Goal: Information Seeking & Learning: Check status

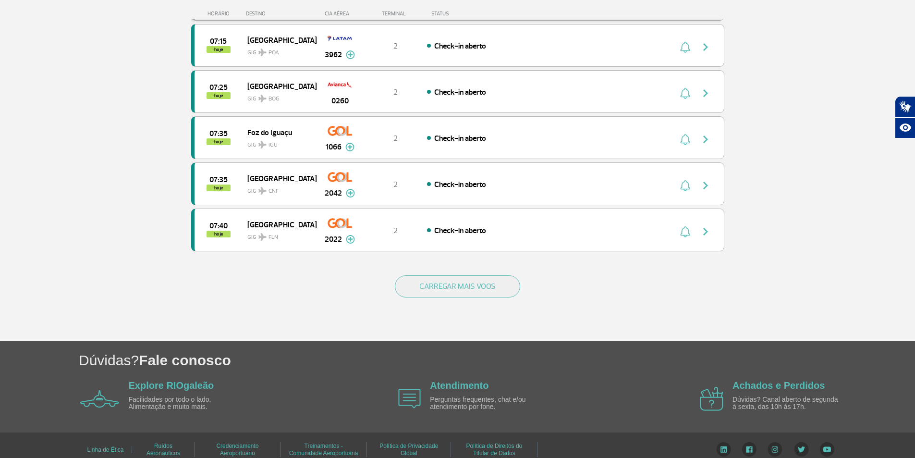
scroll to position [843, 0]
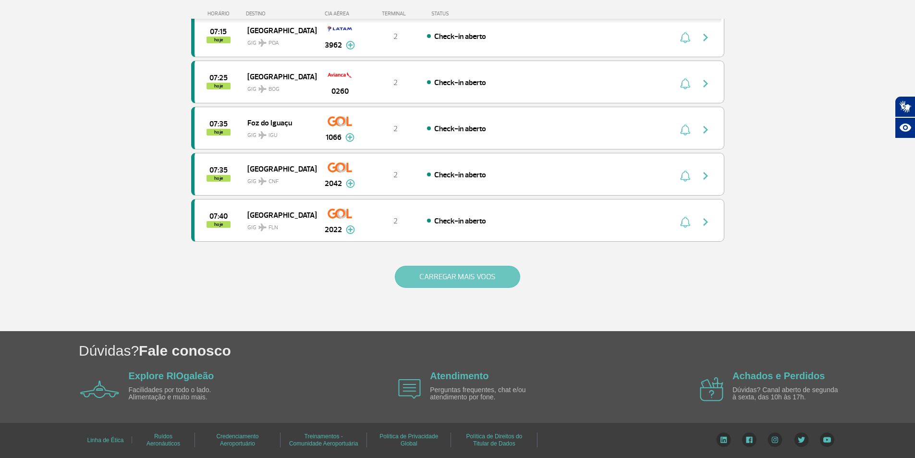
click at [493, 275] on button "CARREGAR MAIS VOOS" at bounding box center [457, 277] width 125 height 22
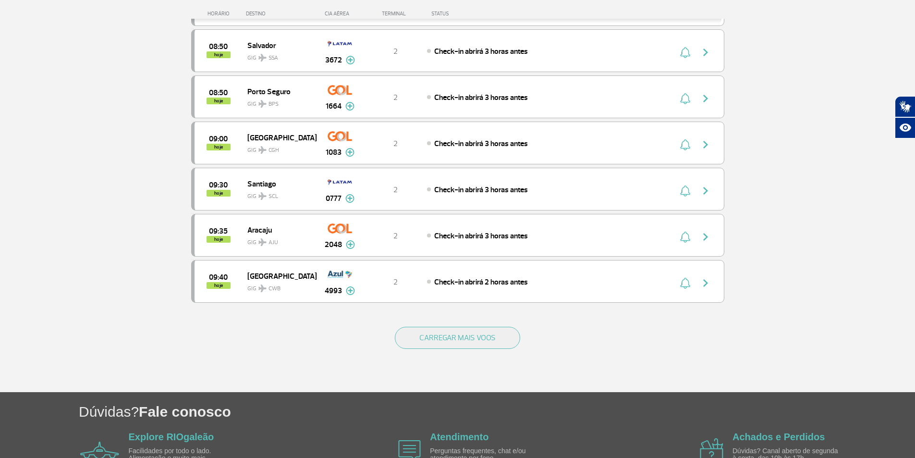
scroll to position [1707, 0]
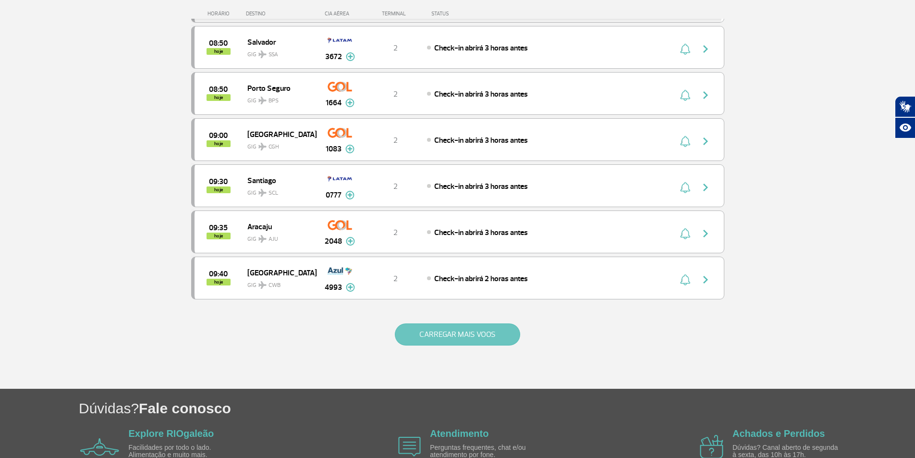
click at [477, 334] on button "CARREGAR MAIS VOOS" at bounding box center [457, 334] width 125 height 22
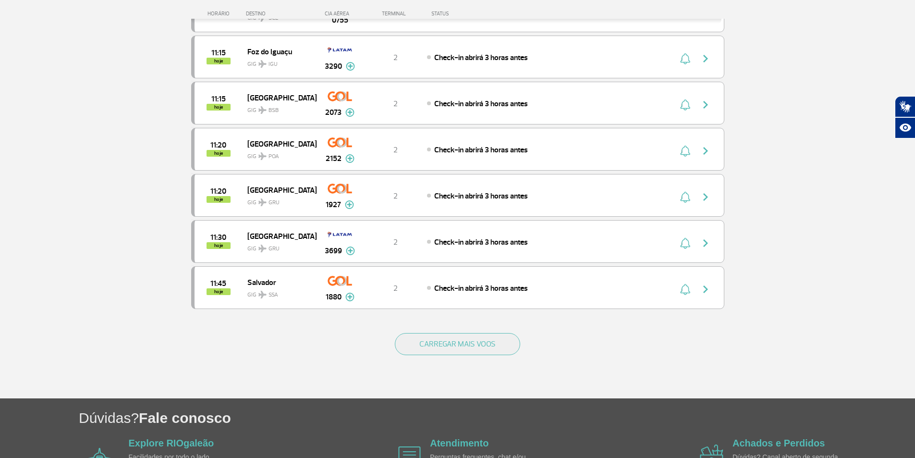
scroll to position [2667, 0]
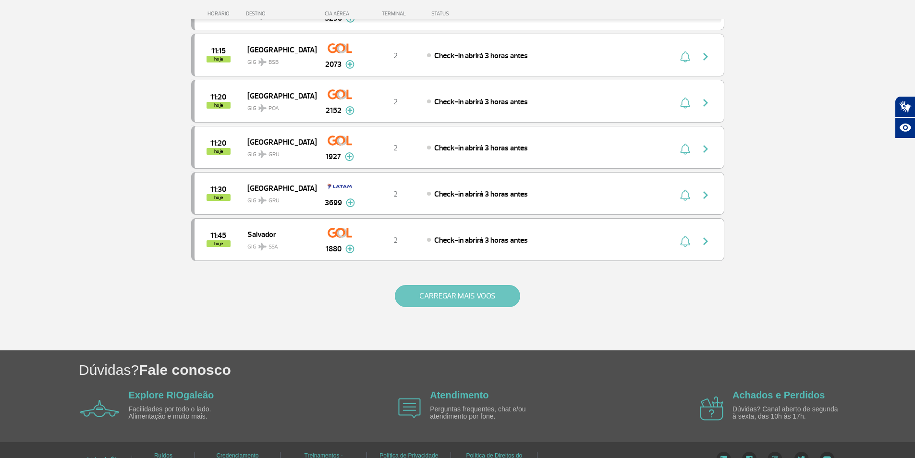
click at [473, 295] on button "CARREGAR MAIS VOOS" at bounding box center [457, 296] width 125 height 22
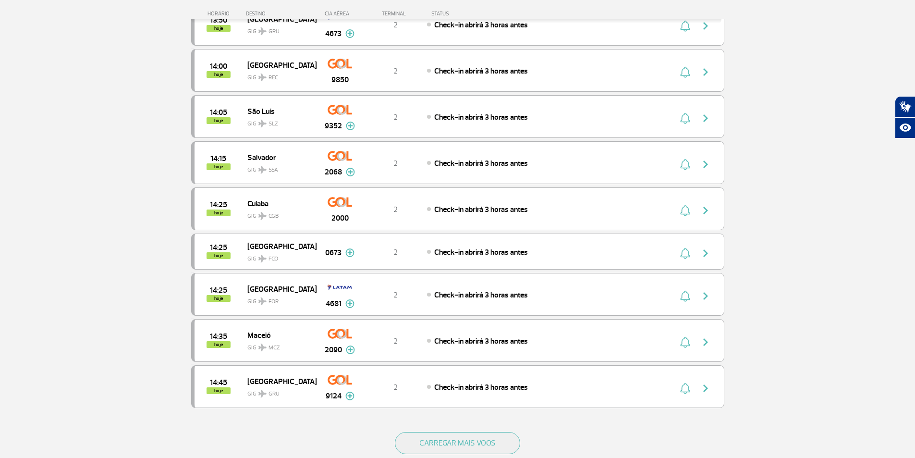
scroll to position [3484, 0]
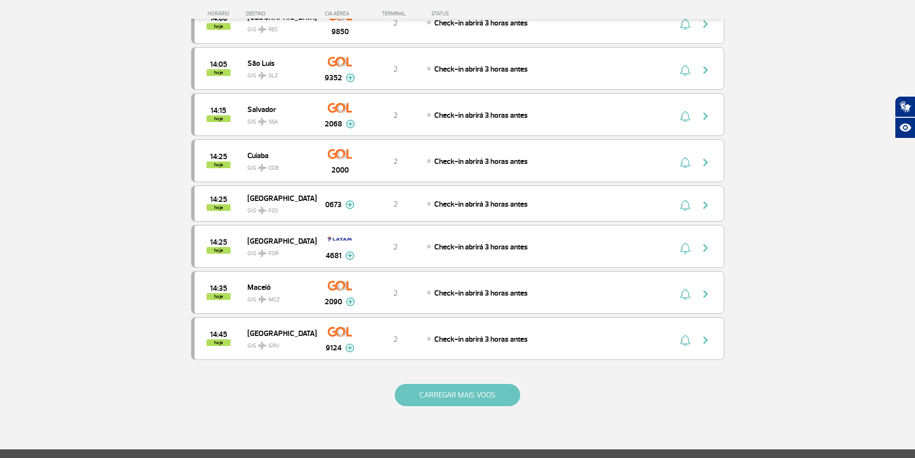
click at [461, 396] on button "CARREGAR MAIS VOOS" at bounding box center [457, 395] width 125 height 22
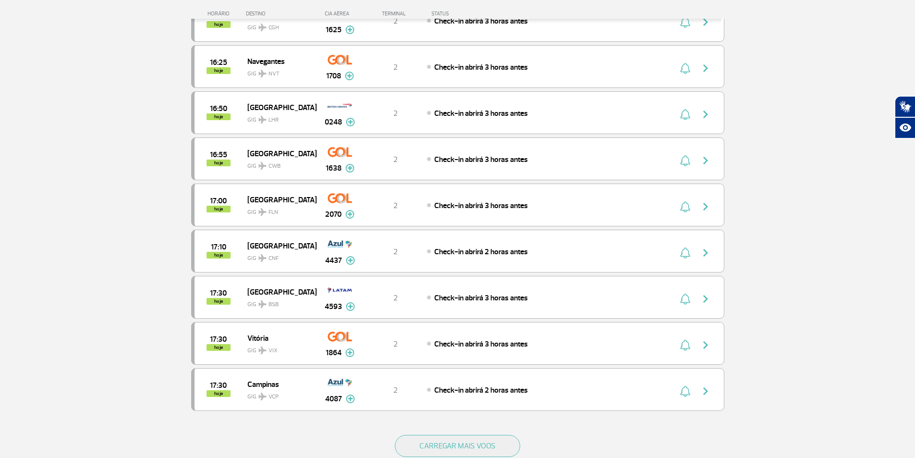
scroll to position [4396, 0]
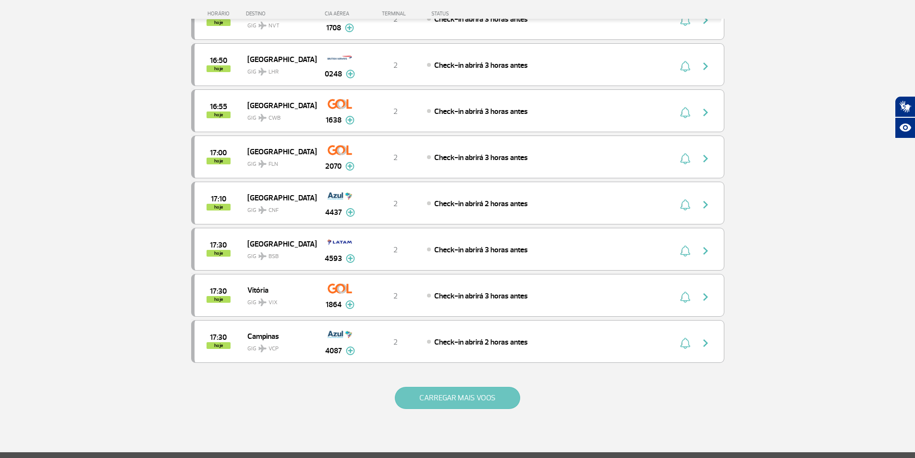
click at [465, 399] on button "CARREGAR MAIS VOOS" at bounding box center [457, 397] width 125 height 22
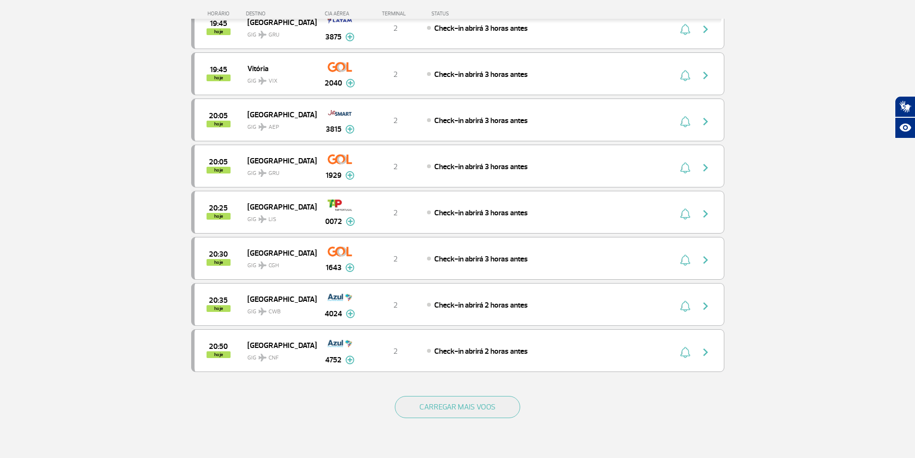
scroll to position [5356, 0]
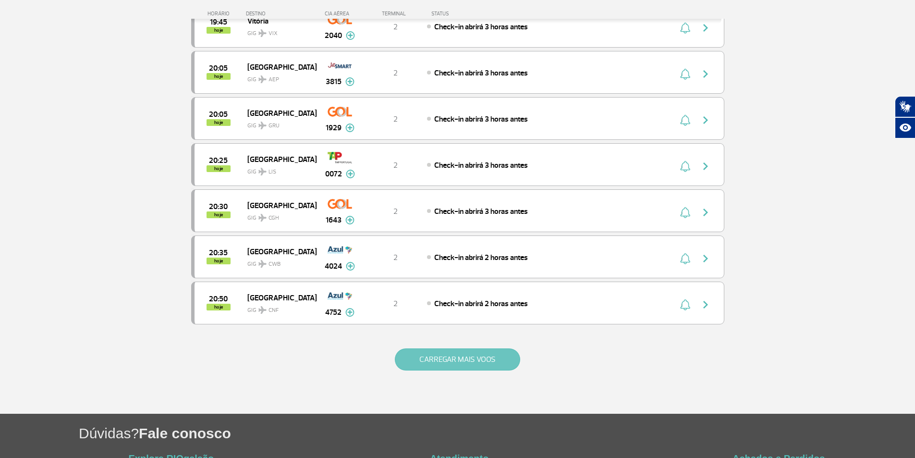
click at [477, 362] on button "CARREGAR MAIS VOOS" at bounding box center [457, 359] width 125 height 22
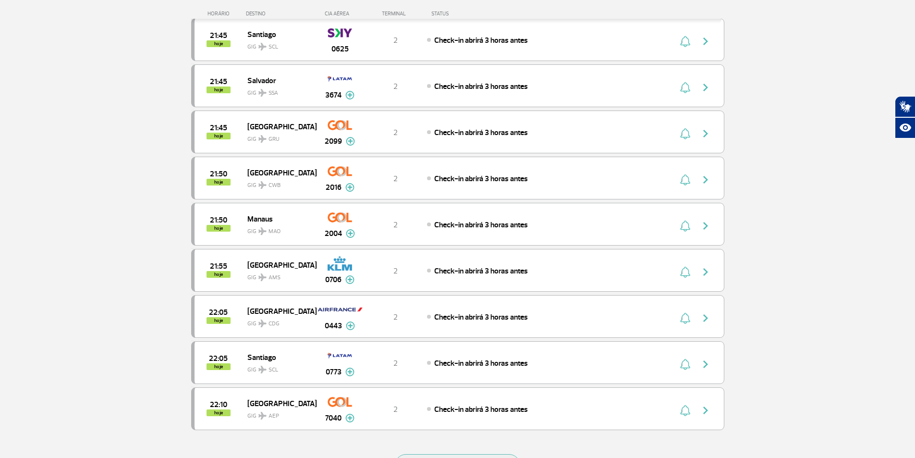
scroll to position [6220, 0]
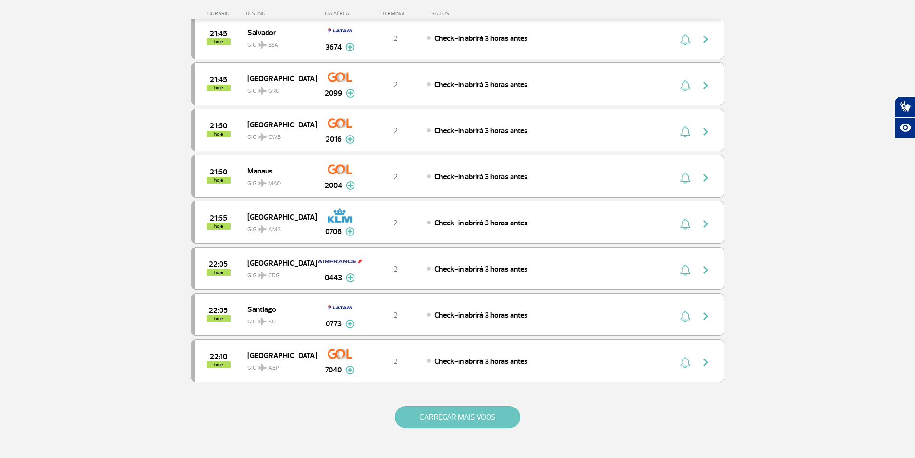
click at [479, 415] on button "CARREGAR MAIS VOOS" at bounding box center [457, 417] width 125 height 22
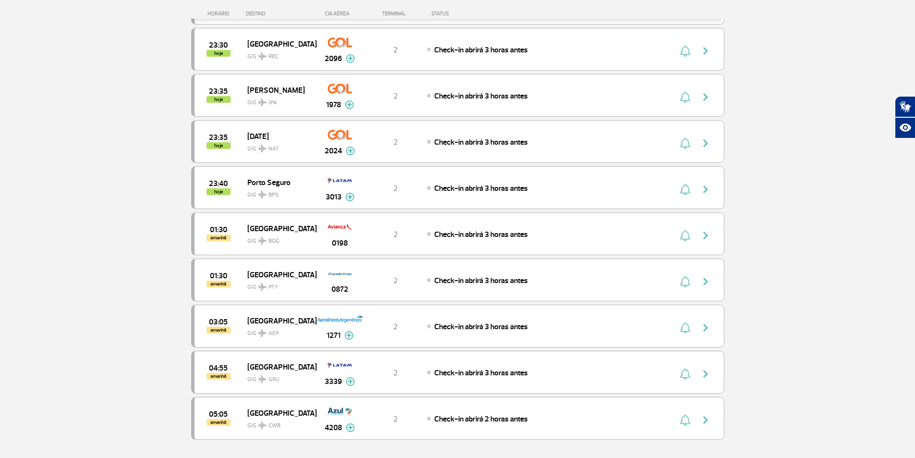
scroll to position [7133, 0]
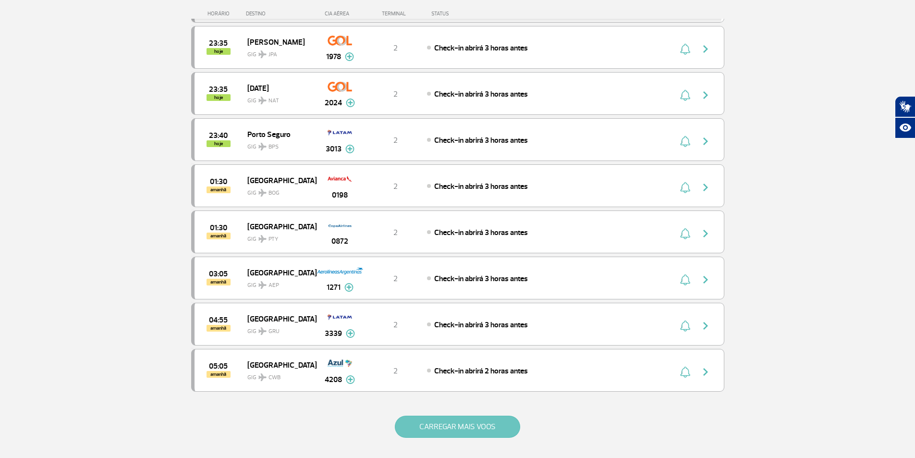
click at [499, 429] on button "CARREGAR MAIS VOOS" at bounding box center [457, 426] width 125 height 22
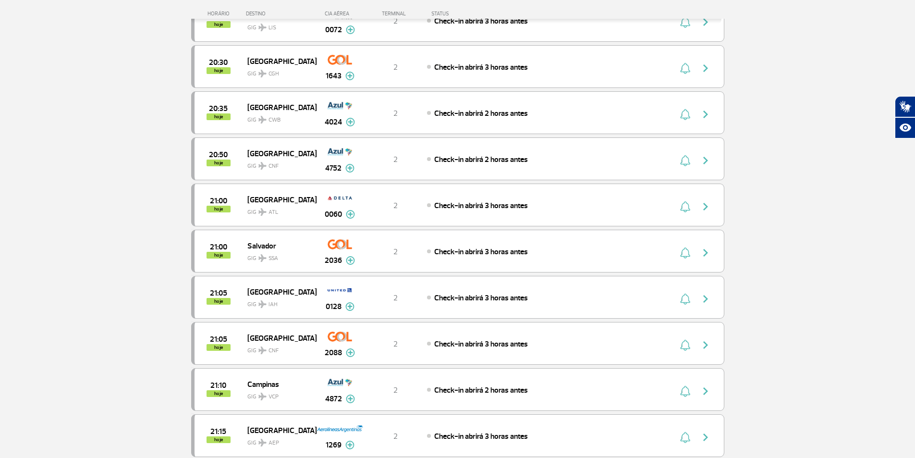
scroll to position [5404, 0]
